Goal: Task Accomplishment & Management: Manage account settings

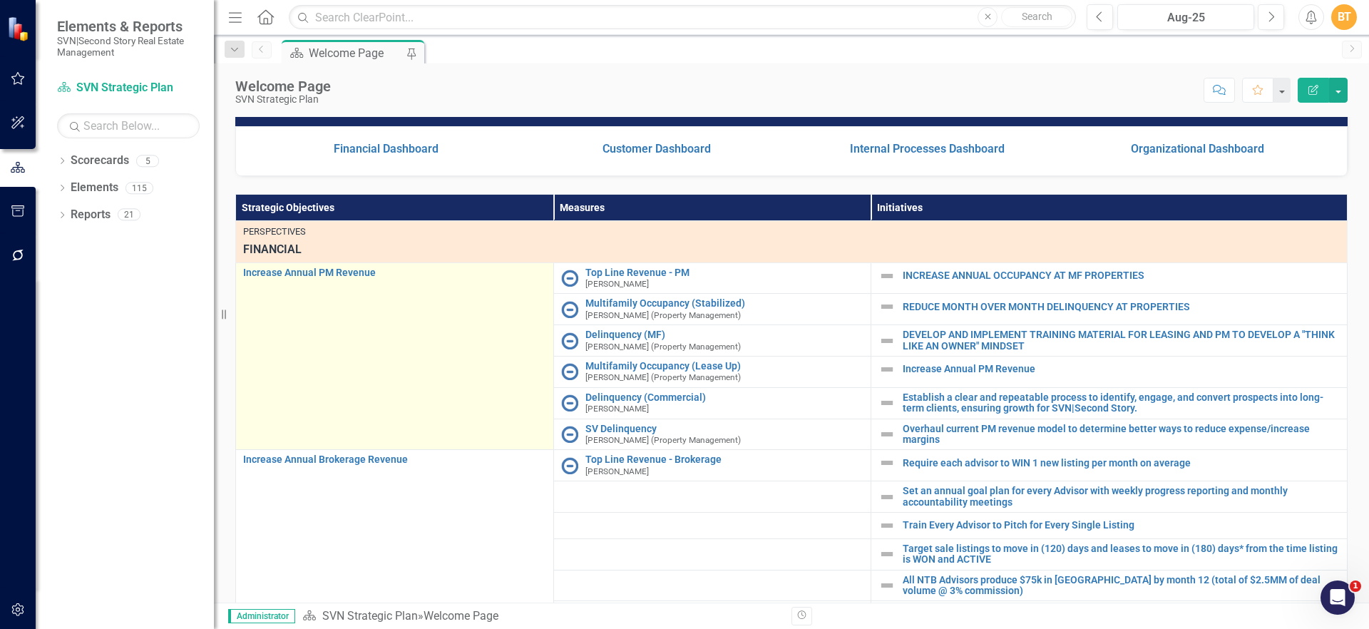
scroll to position [311, 0]
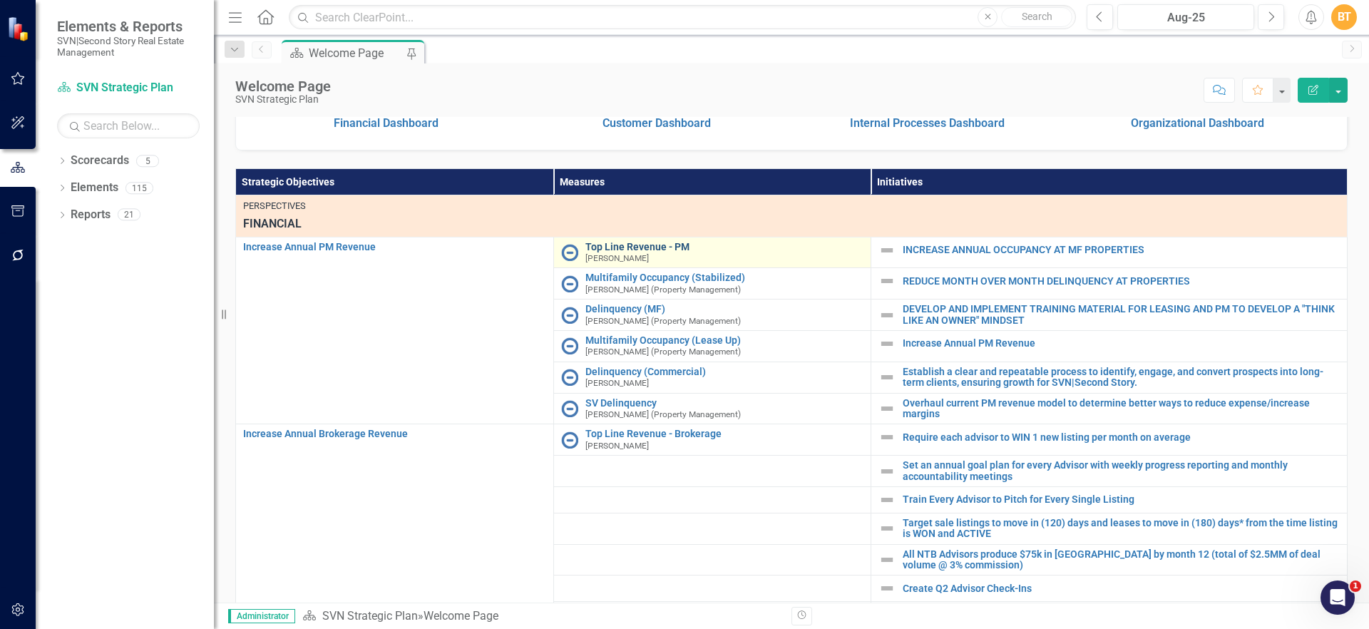
click at [653, 252] on link "Top Line Revenue - PM" at bounding box center [725, 247] width 279 height 11
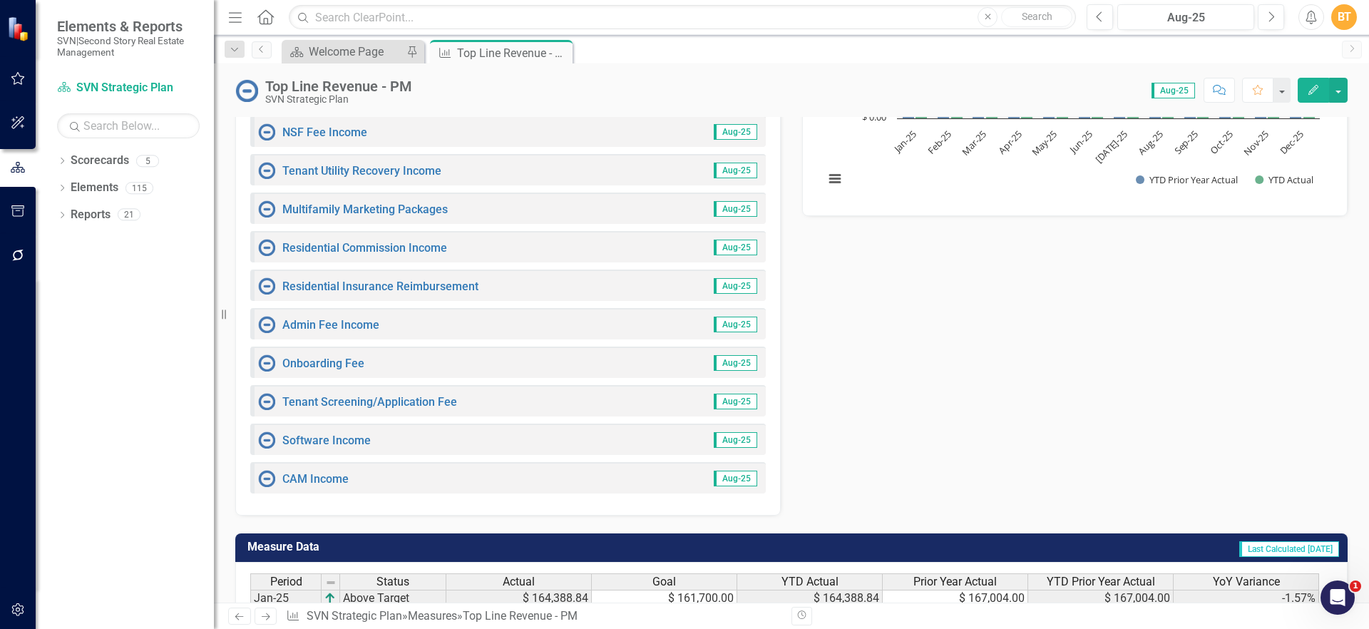
scroll to position [598, 0]
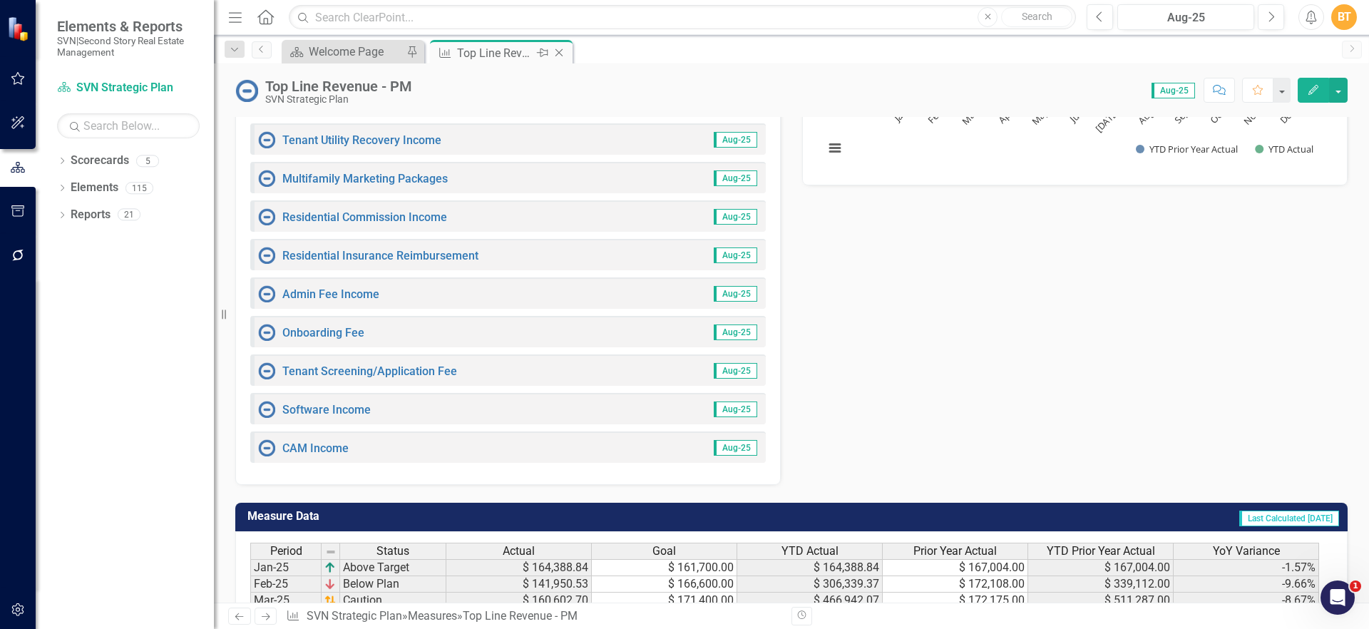
click at [556, 49] on icon at bounding box center [560, 53] width 8 height 8
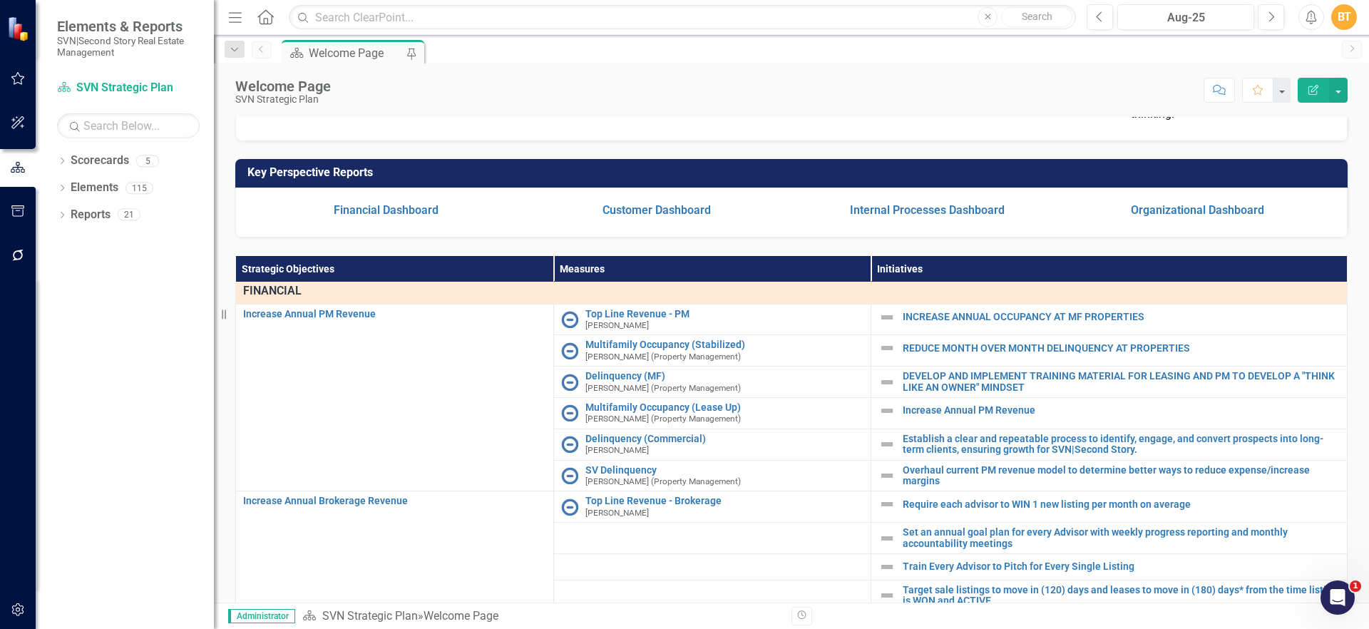
scroll to position [26, 0]
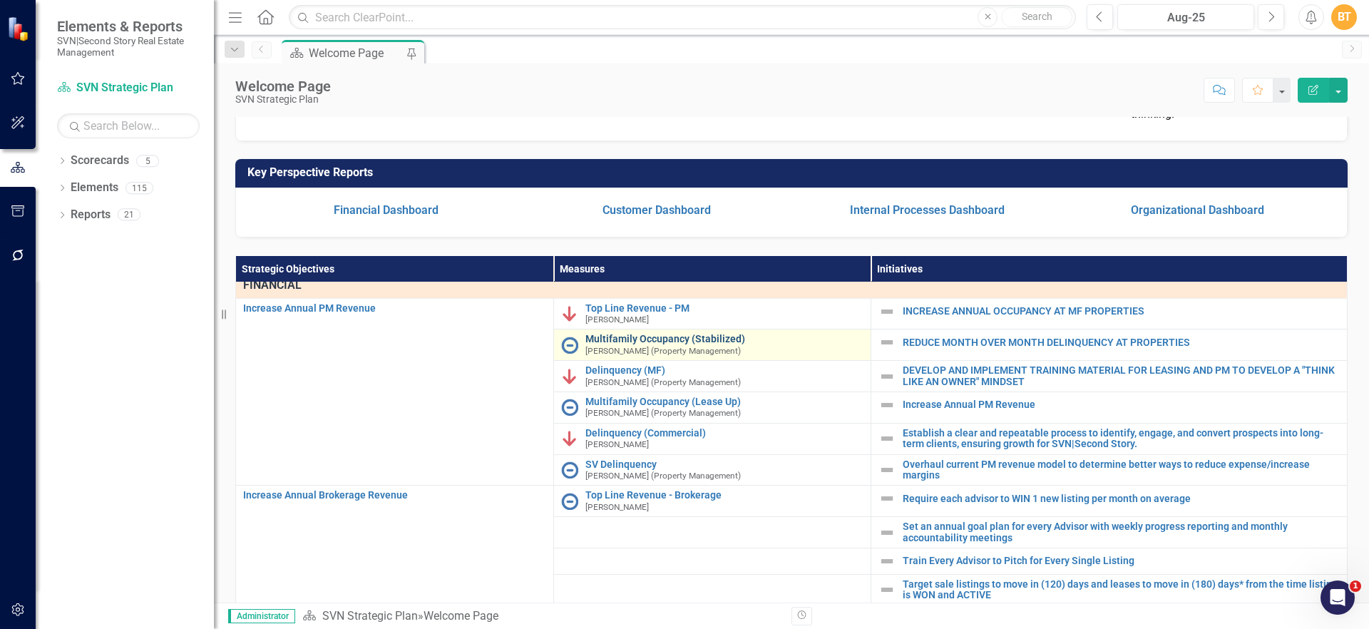
click at [712, 344] on link "Multifamily Occupancy (Stabilized)" at bounding box center [725, 339] width 279 height 11
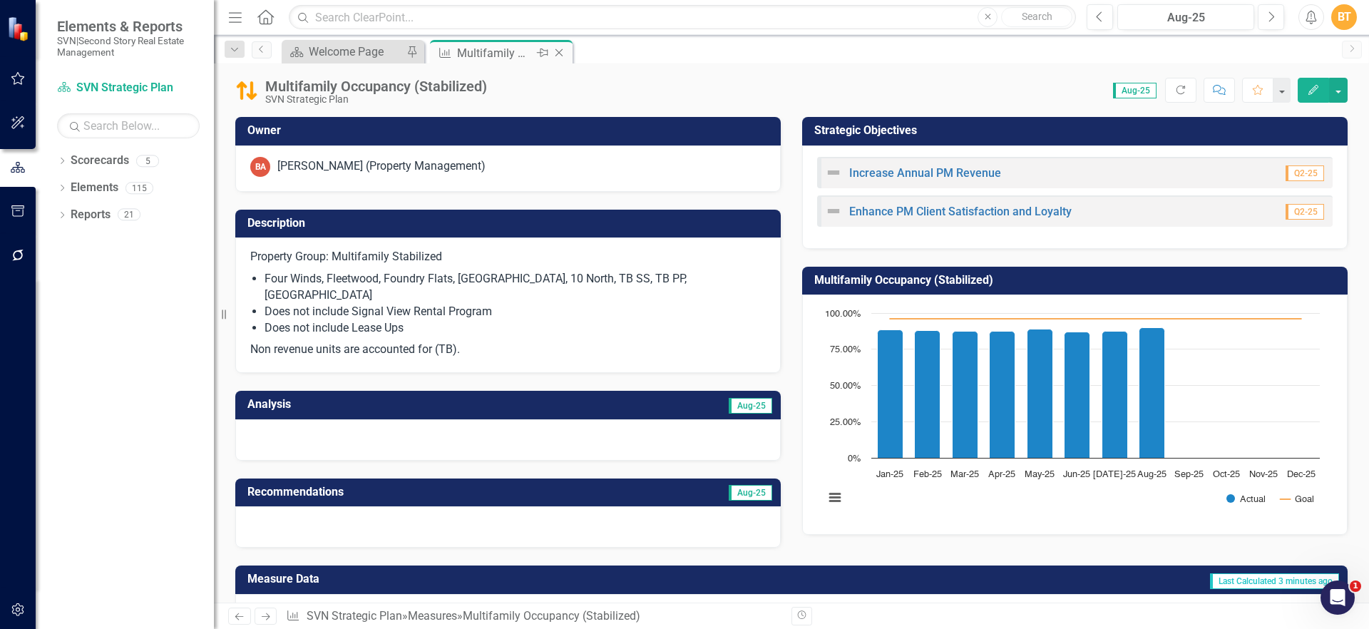
click at [560, 49] on icon "Close" at bounding box center [559, 52] width 14 height 11
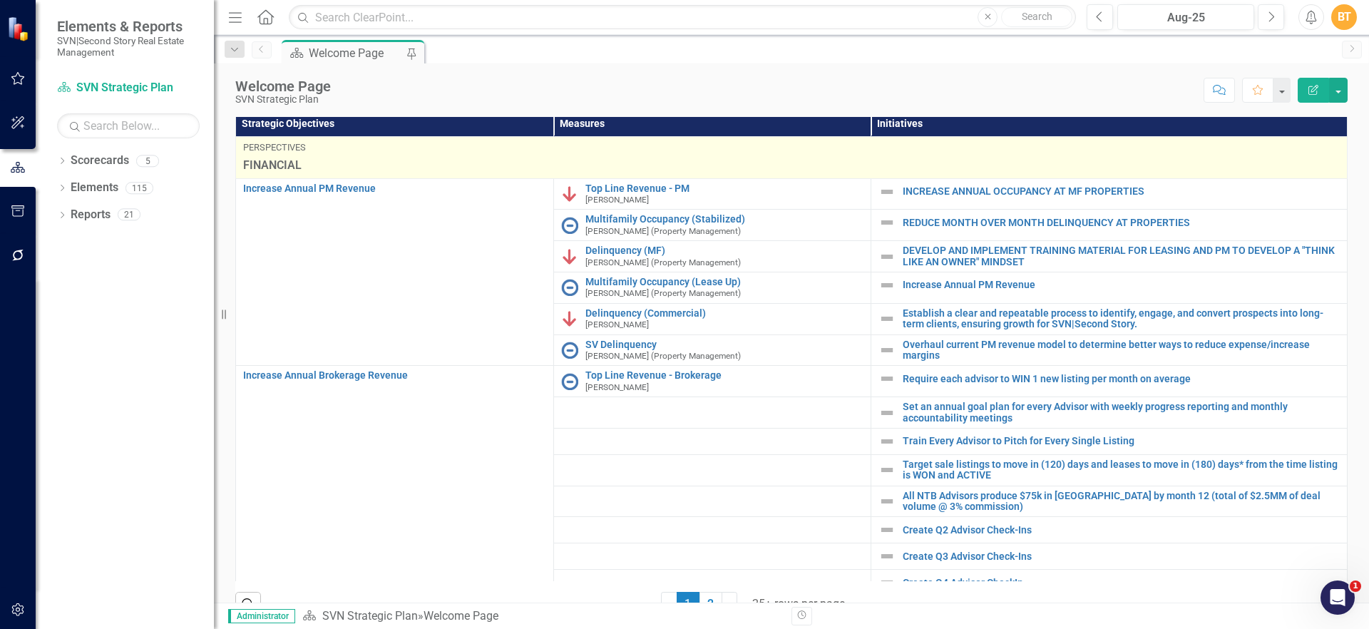
scroll to position [383, 0]
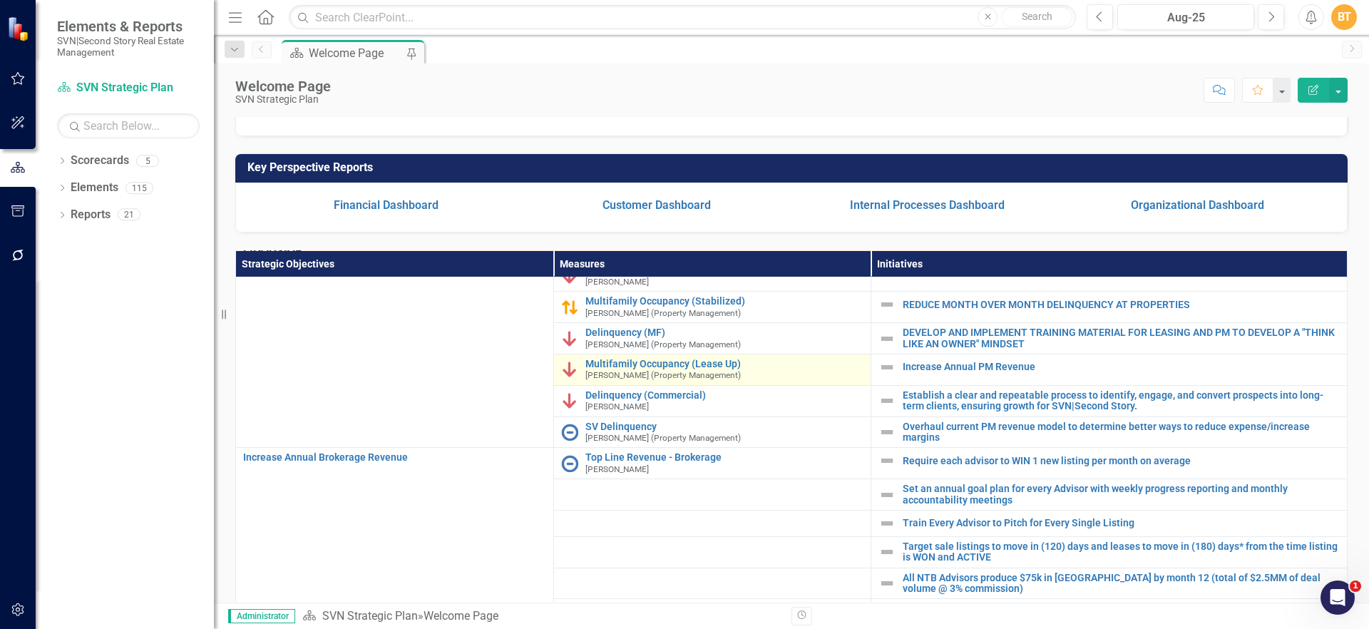
scroll to position [63, 0]
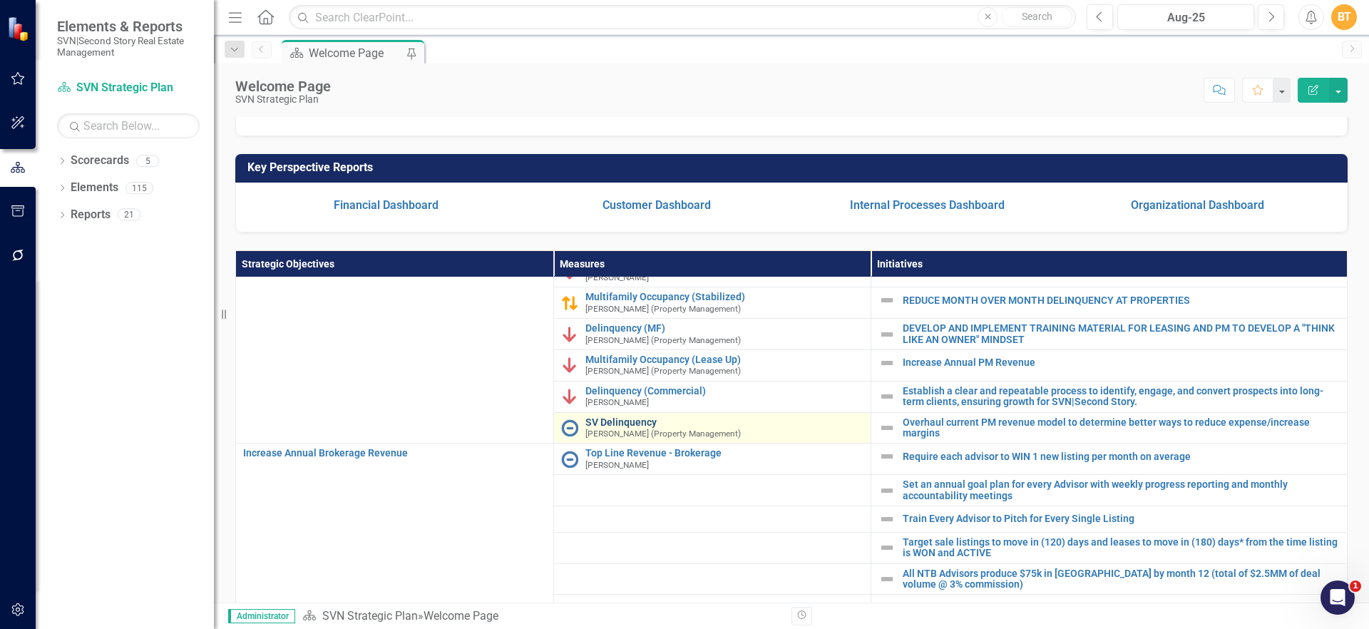
click at [623, 428] on link "SV Delinquency" at bounding box center [725, 422] width 279 height 11
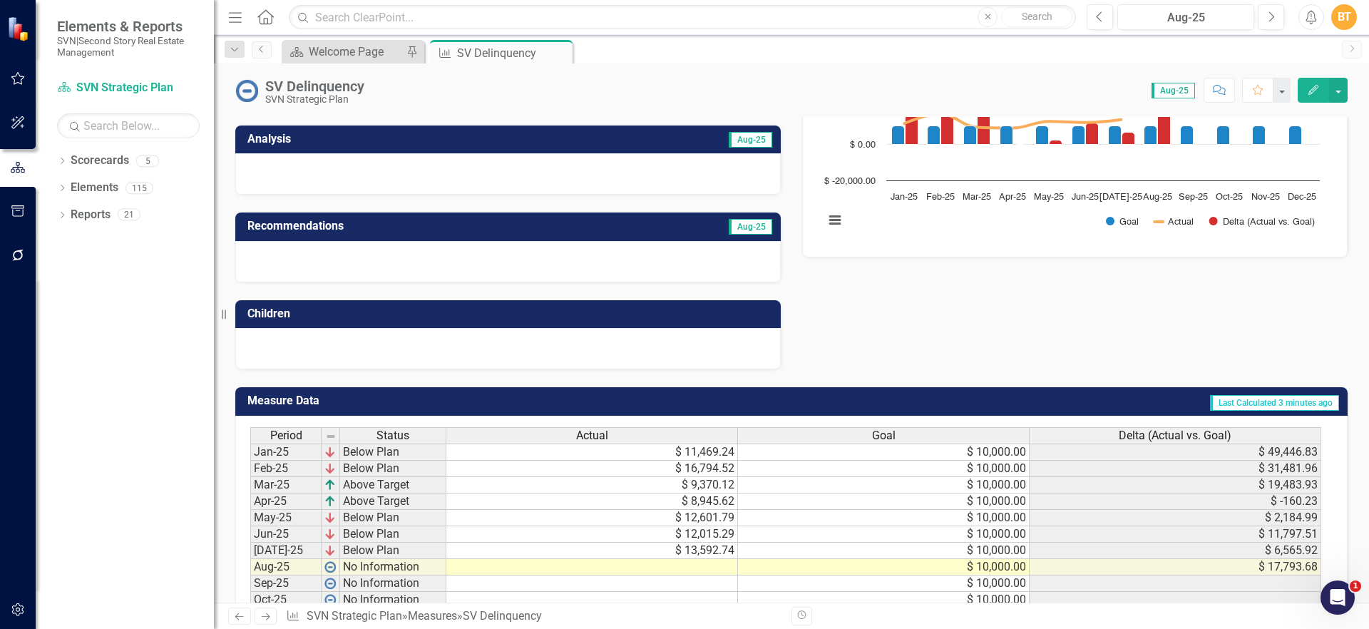
scroll to position [240, 0]
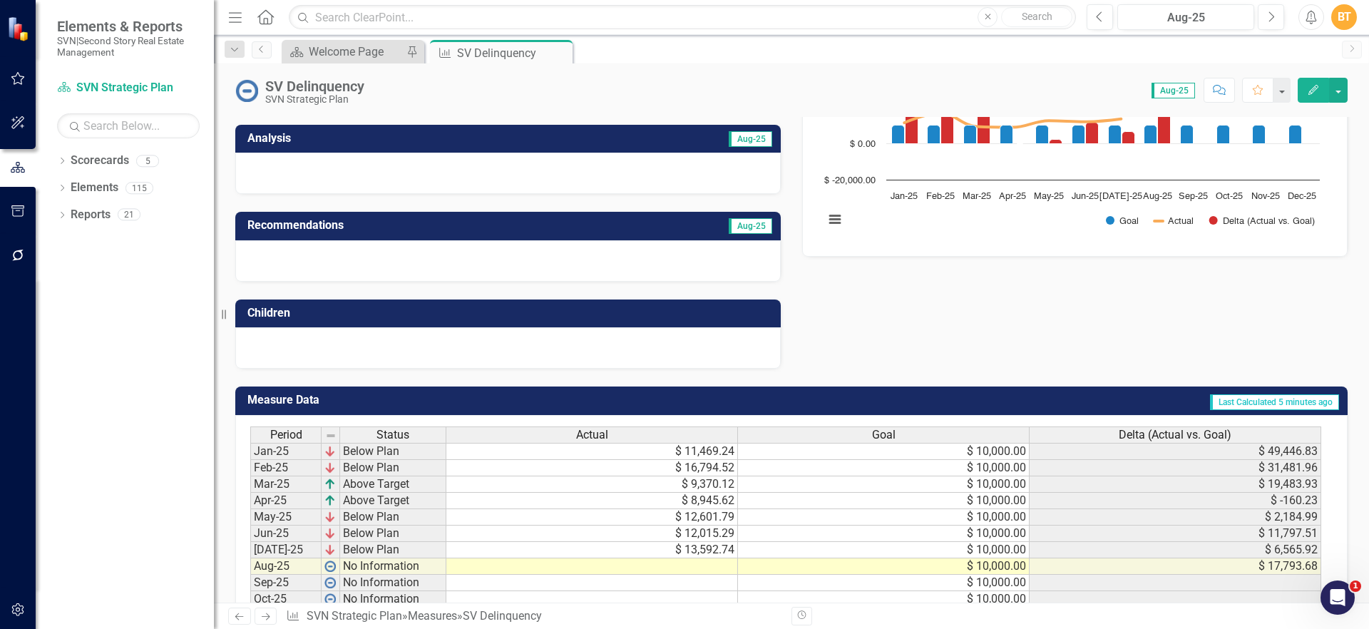
click at [690, 563] on td at bounding box center [592, 566] width 292 height 16
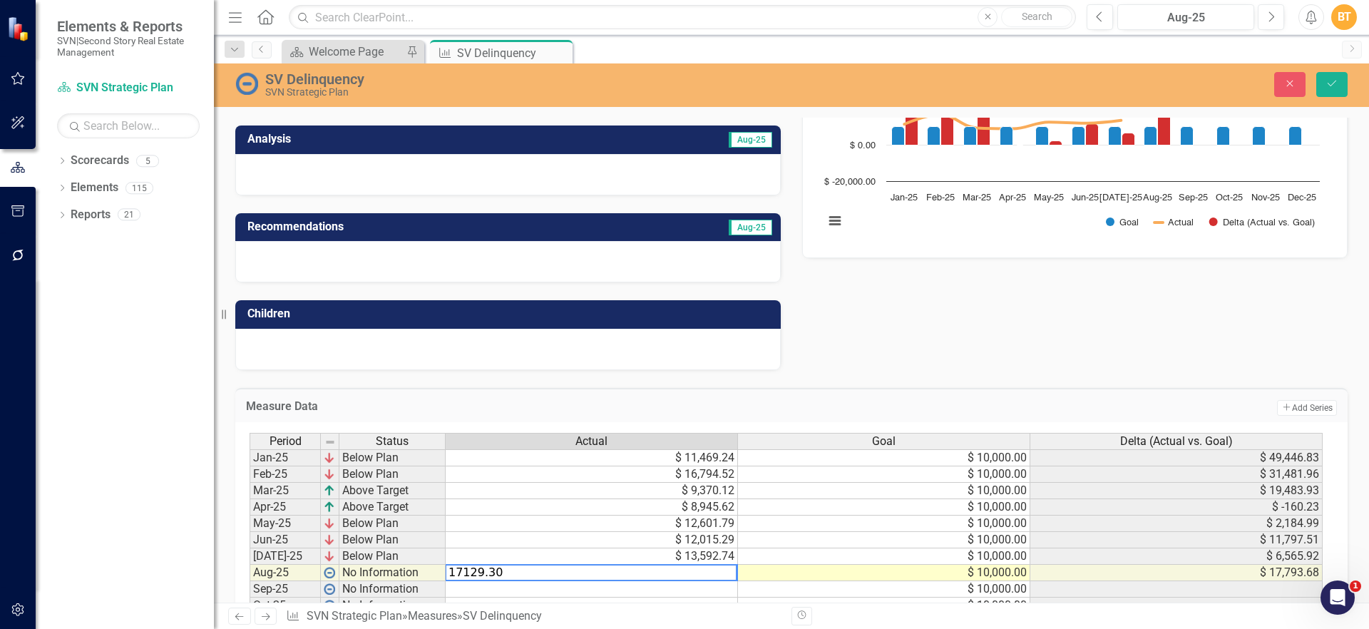
type textarea "17129.30"
click at [1090, 320] on div "Owner BA [PERSON_NAME] (Property Management) Description Delinquency report pul…" at bounding box center [792, 114] width 1134 height 509
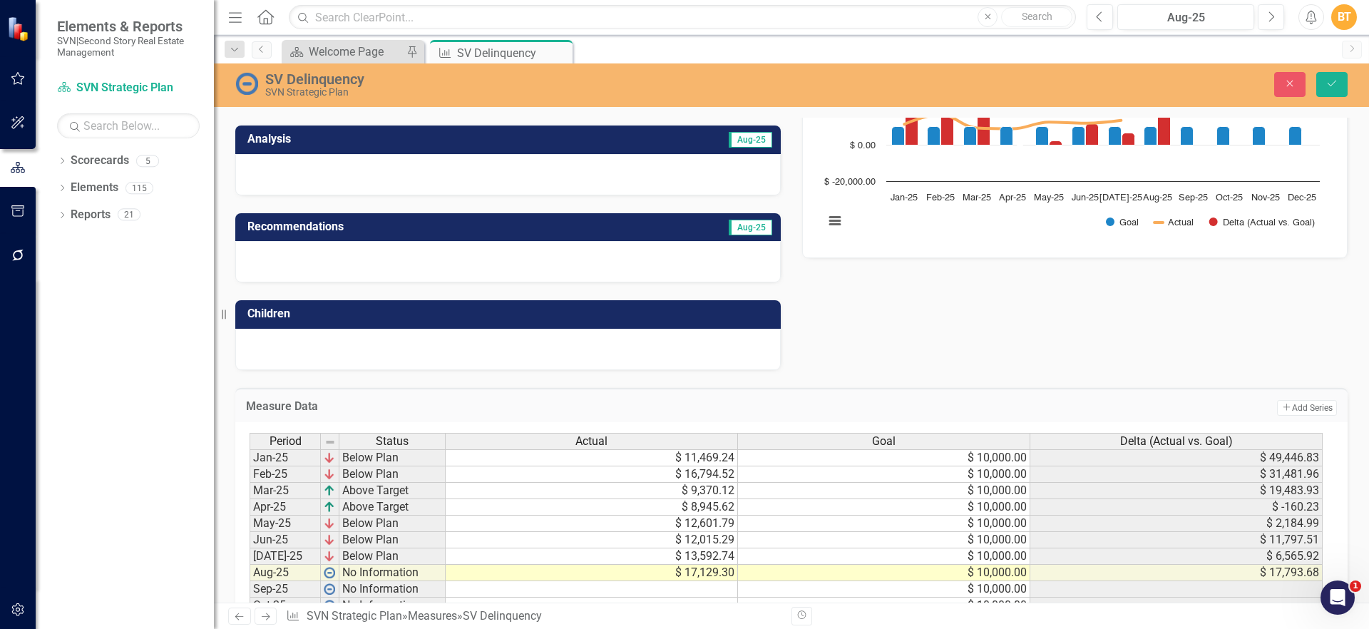
click at [1326, 101] on div "SV Delinquency SVN Strategic Plan Close Save" at bounding box center [791, 85] width 1155 height 44
click at [1327, 89] on button "Save" at bounding box center [1332, 84] width 31 height 25
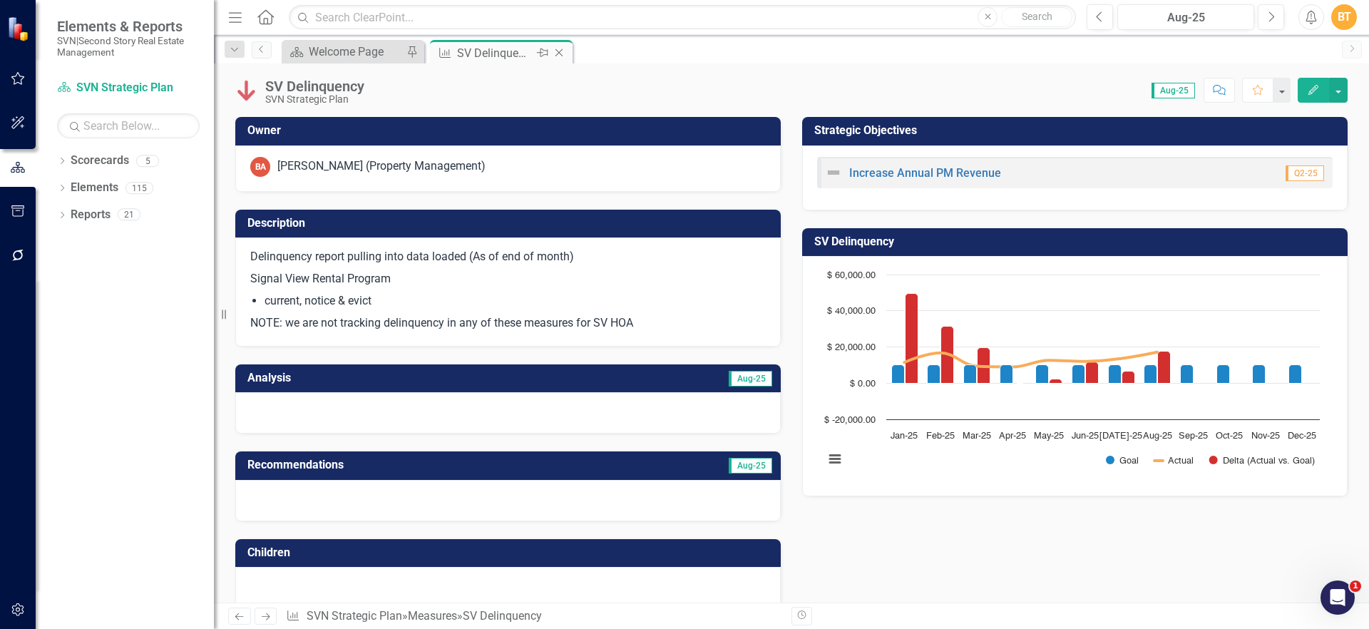
click at [556, 48] on icon "Close" at bounding box center [559, 52] width 14 height 11
